Goal: Information Seeking & Learning: Learn about a topic

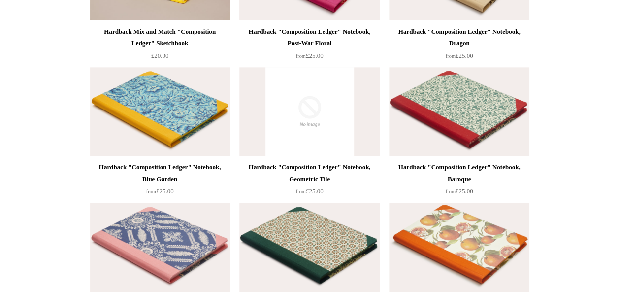
scroll to position [197, 0]
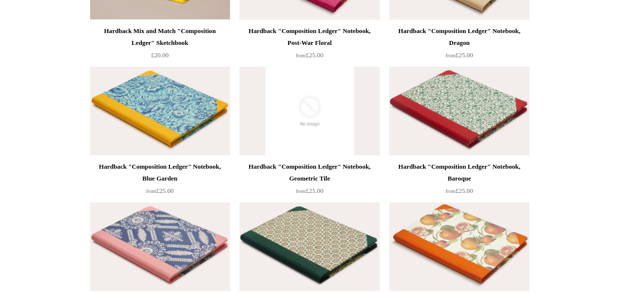
click at [476, 111] on img at bounding box center [459, 110] width 140 height 89
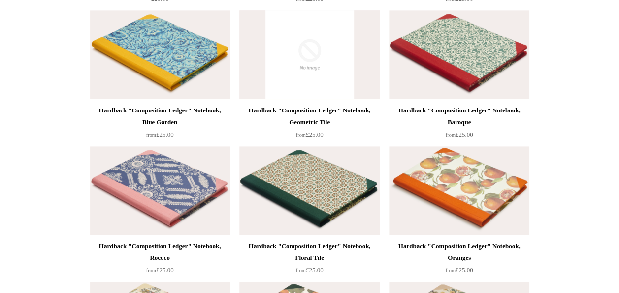
scroll to position [295, 0]
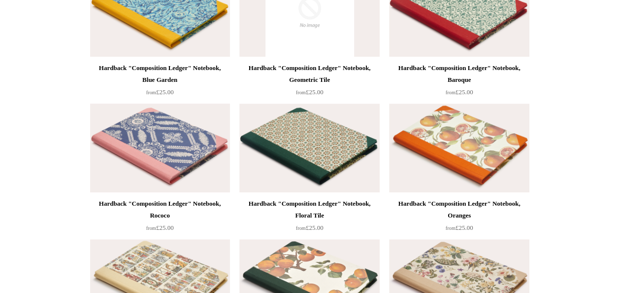
click at [174, 145] on img at bounding box center [160, 147] width 140 height 89
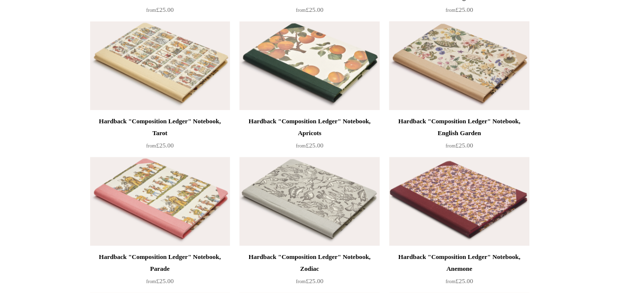
scroll to position [492, 0]
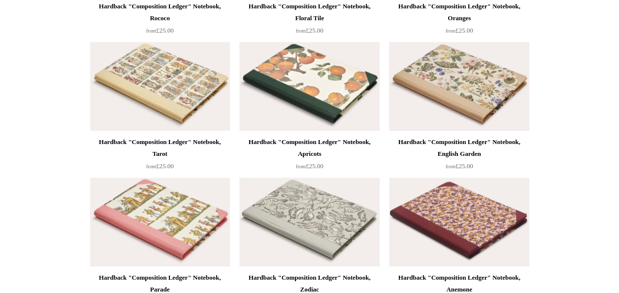
click at [458, 99] on img at bounding box center [459, 86] width 140 height 89
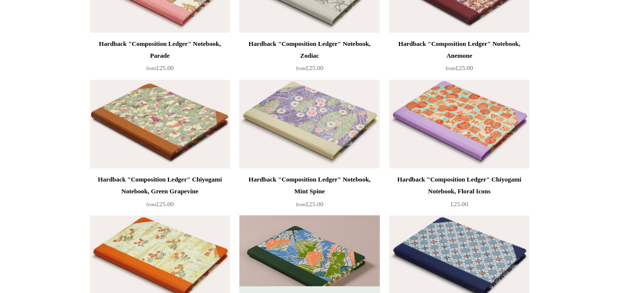
scroll to position [739, 0]
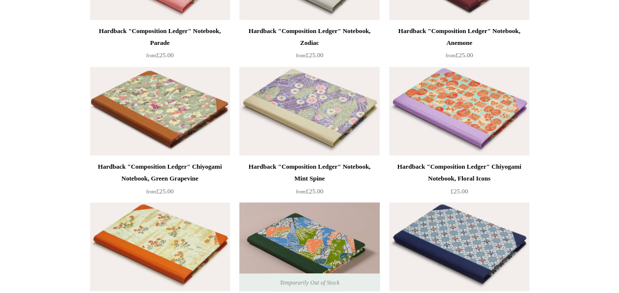
click at [303, 92] on img at bounding box center [309, 110] width 140 height 89
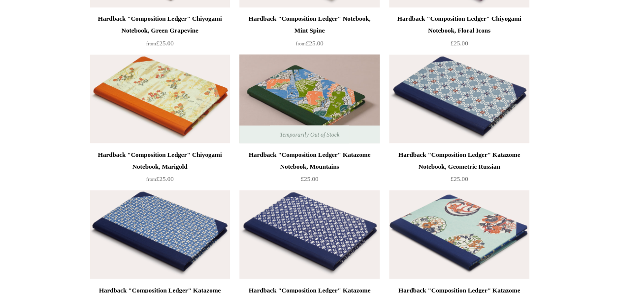
scroll to position [985, 0]
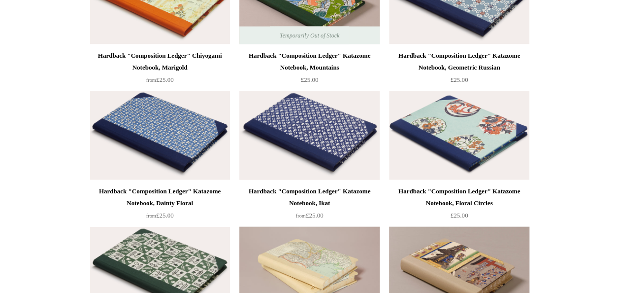
click at [313, 128] on img at bounding box center [309, 135] width 140 height 89
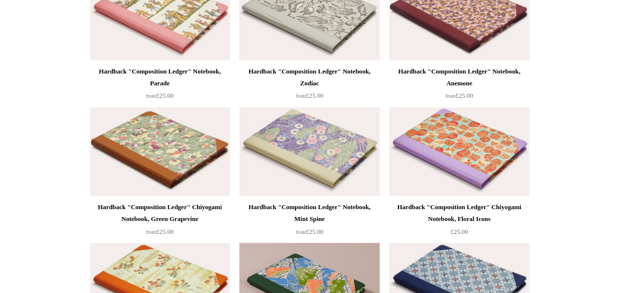
scroll to position [788, 0]
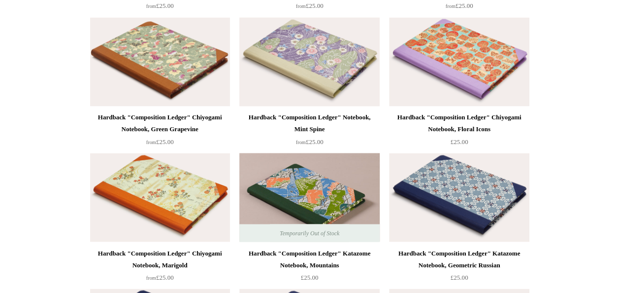
click at [327, 81] on img at bounding box center [309, 61] width 140 height 89
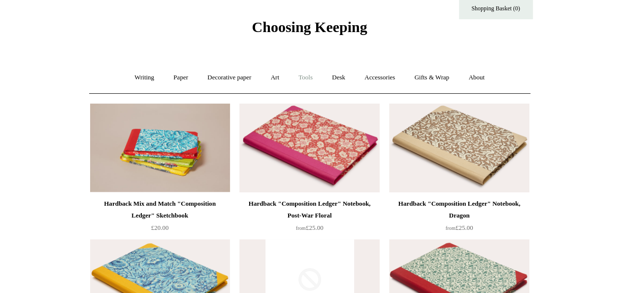
scroll to position [0, 0]
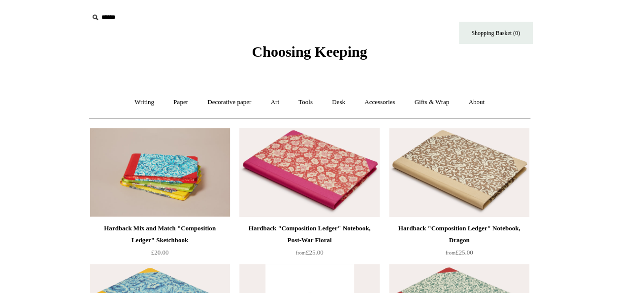
click at [320, 133] on img at bounding box center [309, 172] width 140 height 89
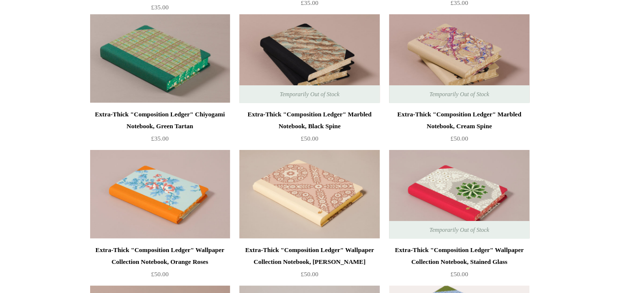
scroll to position [1724, 0]
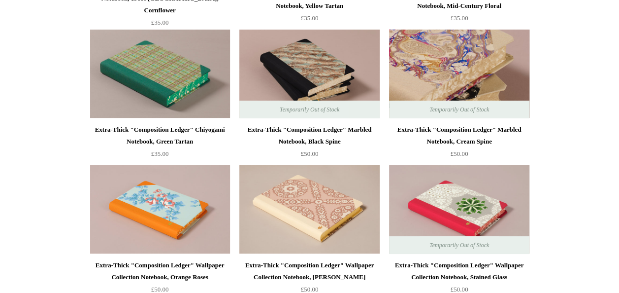
click at [462, 95] on img at bounding box center [459, 74] width 140 height 89
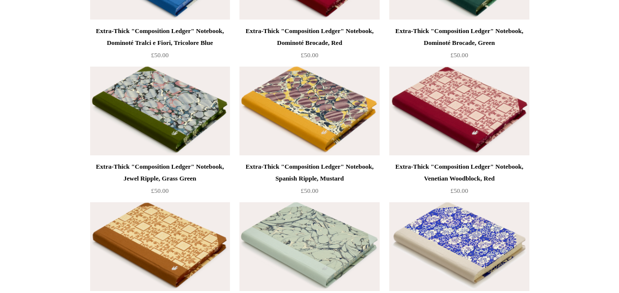
scroll to position [3595, 0]
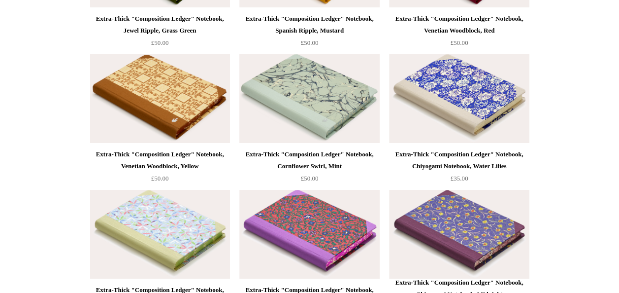
click at [342, 122] on img at bounding box center [309, 98] width 140 height 89
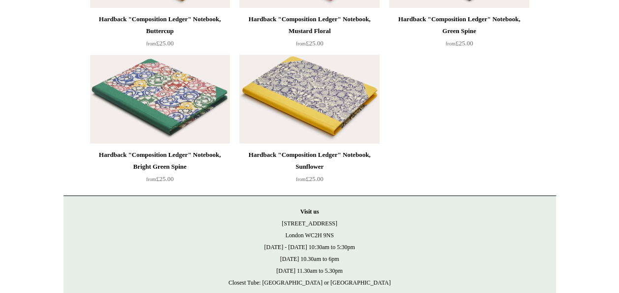
scroll to position [4137, 0]
click at [323, 115] on img at bounding box center [309, 98] width 140 height 89
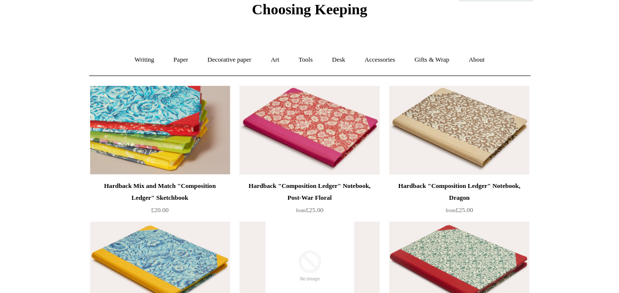
scroll to position [0, 0]
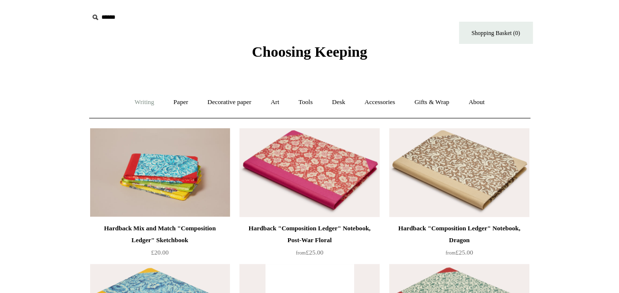
click at [136, 103] on link "Writing +" at bounding box center [144, 102] width 37 height 26
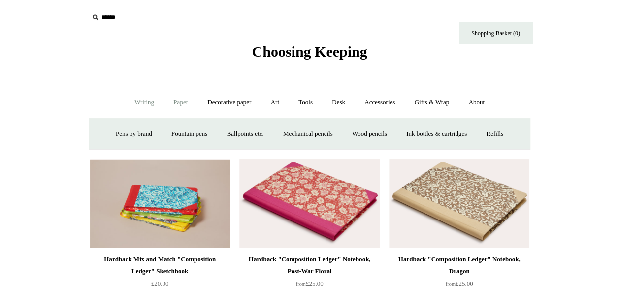
click at [179, 100] on link "Paper +" at bounding box center [180, 102] width 33 height 26
click at [285, 129] on link "Sketchbooks +" at bounding box center [295, 134] width 50 height 26
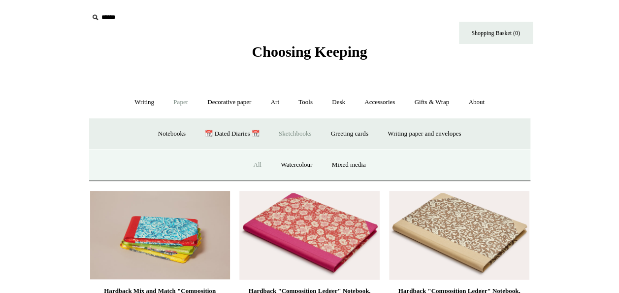
click at [249, 164] on link "All" at bounding box center [257, 165] width 26 height 26
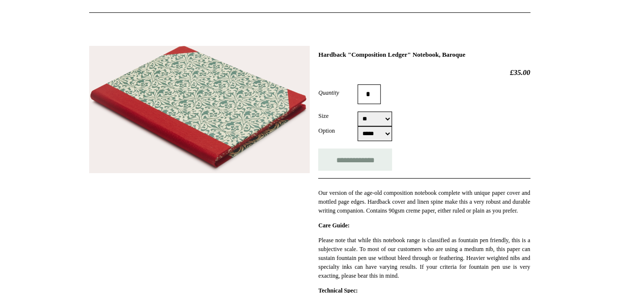
scroll to position [197, 0]
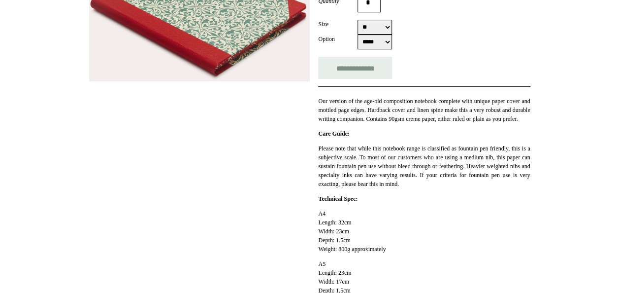
click at [565, 27] on html "Menu Choosing Keeping * Shipping Information Shopping Basket (0) * ⤺ + +" at bounding box center [309, 254] width 619 height 902
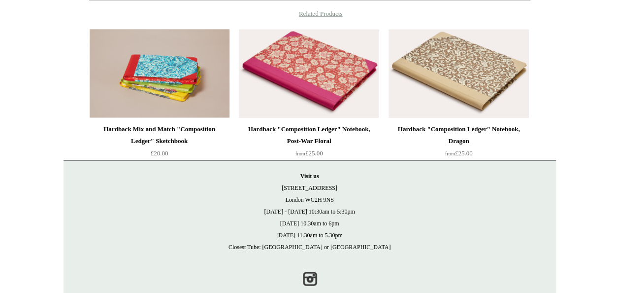
scroll to position [618, 0]
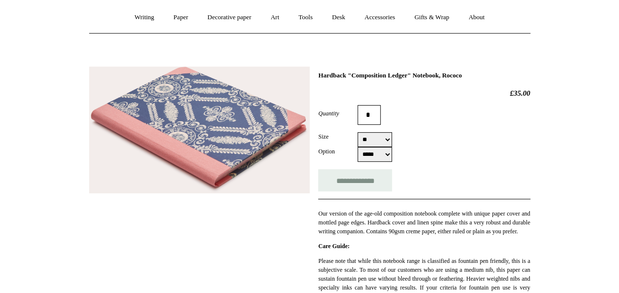
scroll to position [49, 0]
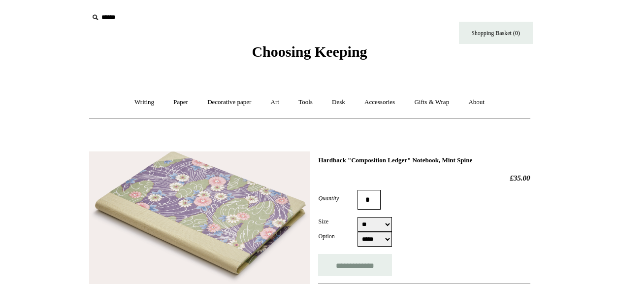
select select "**"
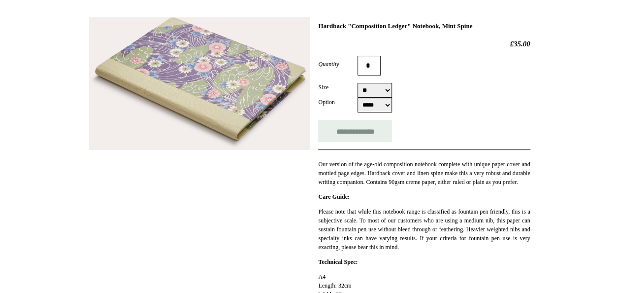
scroll to position [148, 0]
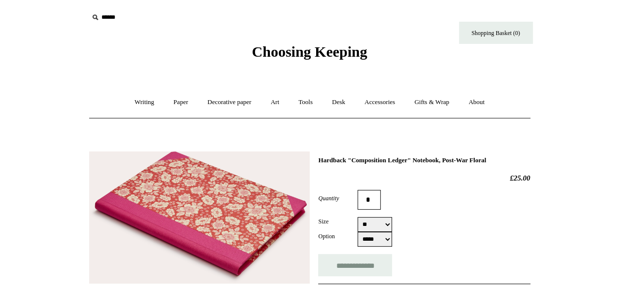
scroll to position [98, 0]
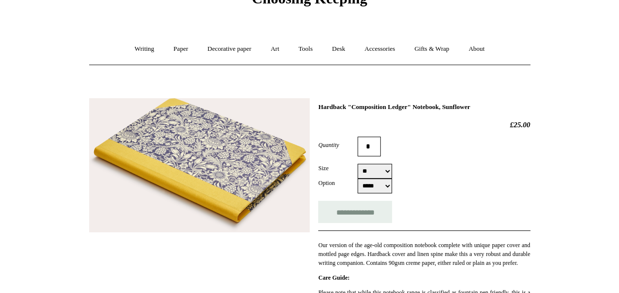
scroll to position [49, 0]
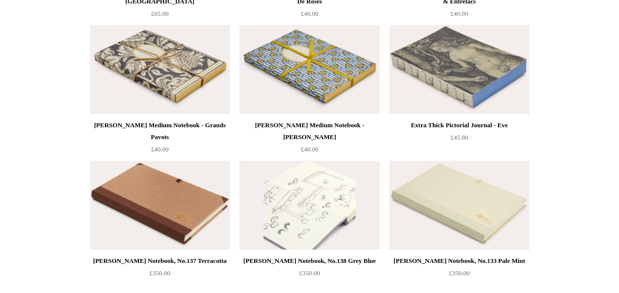
scroll to position [1477, 0]
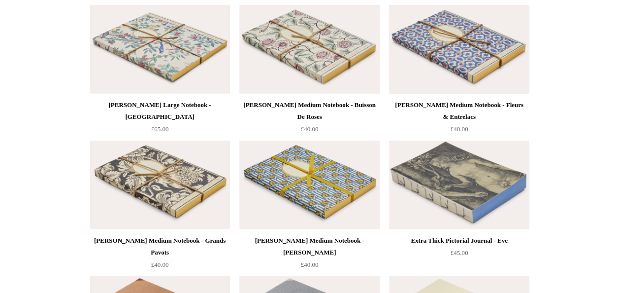
click at [445, 65] on img at bounding box center [459, 49] width 140 height 89
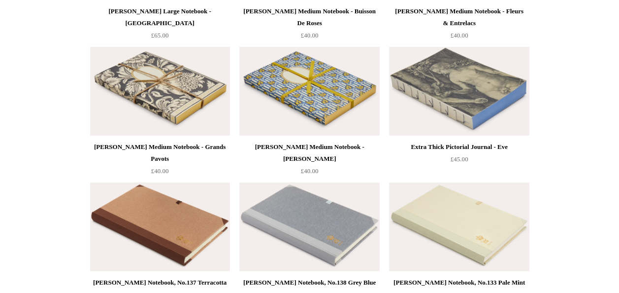
scroll to position [1508, 0]
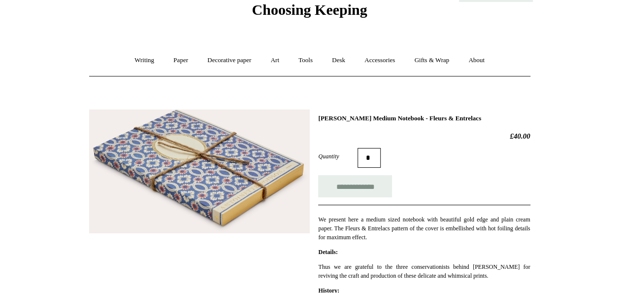
scroll to position [98, 0]
